Goal: Task Accomplishment & Management: Manage account settings

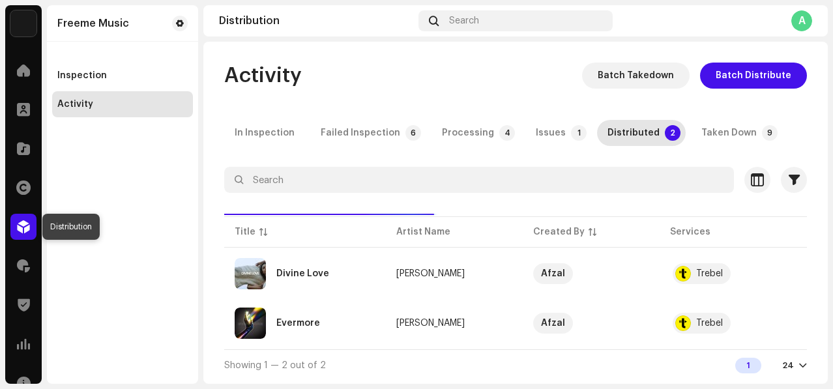
click at [23, 222] on span at bounding box center [23, 227] width 13 height 10
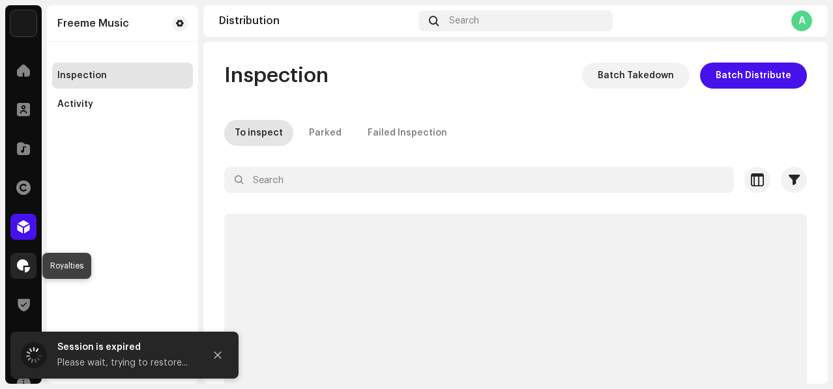
click at [22, 276] on div at bounding box center [23, 266] width 26 height 26
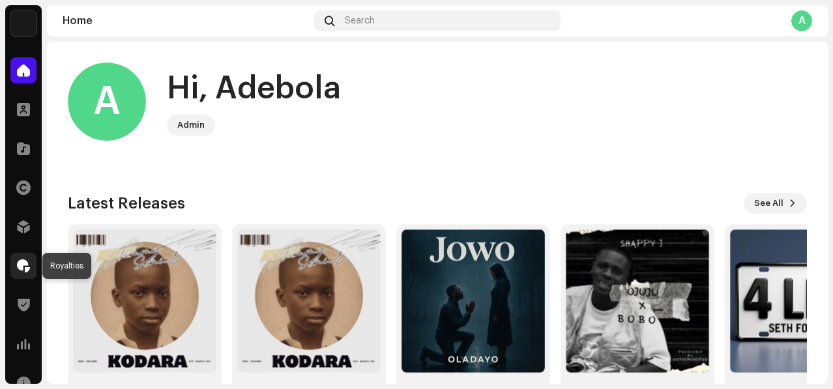
click at [18, 265] on span at bounding box center [23, 266] width 13 height 10
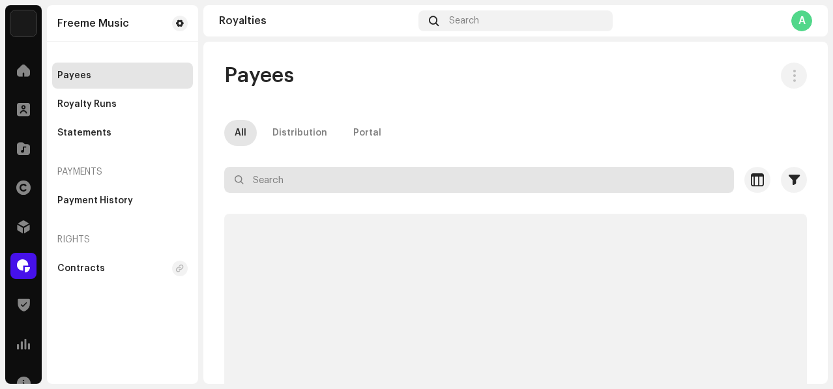
click at [313, 174] on input "text" at bounding box center [478, 180] width 509 height 26
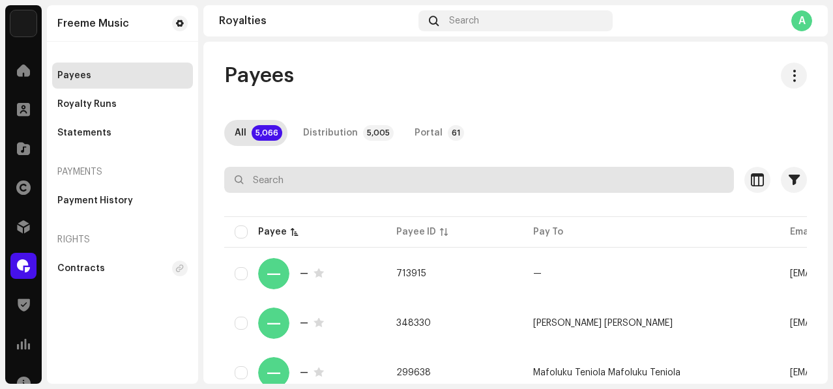
paste input "[EMAIL_ADDRESS][DOMAIN_NAME]"
type input "[EMAIL_ADDRESS][DOMAIN_NAME]"
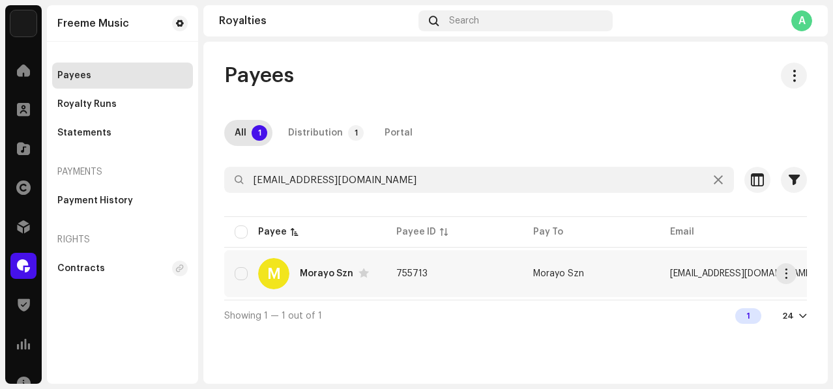
click at [472, 279] on td "755713" at bounding box center [454, 273] width 137 height 47
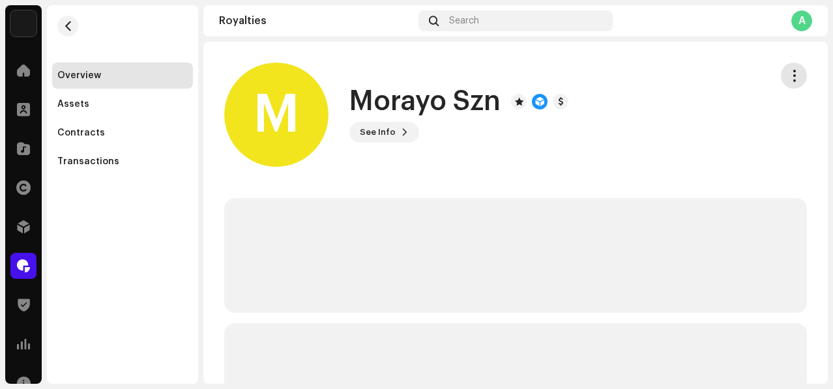
click at [788, 79] on span "button" at bounding box center [794, 75] width 12 height 10
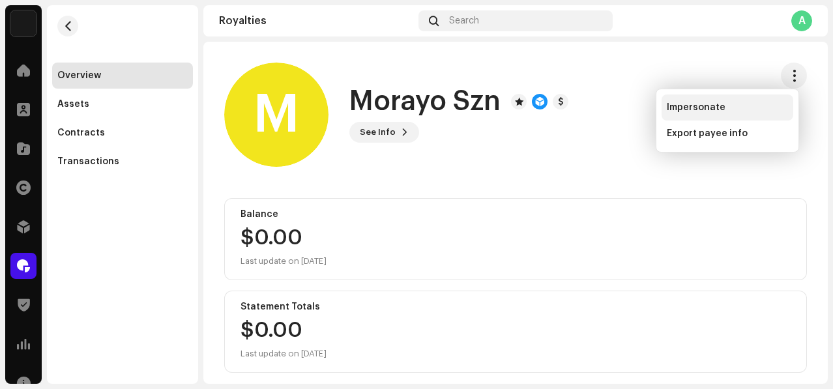
click at [690, 109] on span "Impersonate" at bounding box center [695, 107] width 59 height 10
